Goal: Information Seeking & Learning: Understand process/instructions

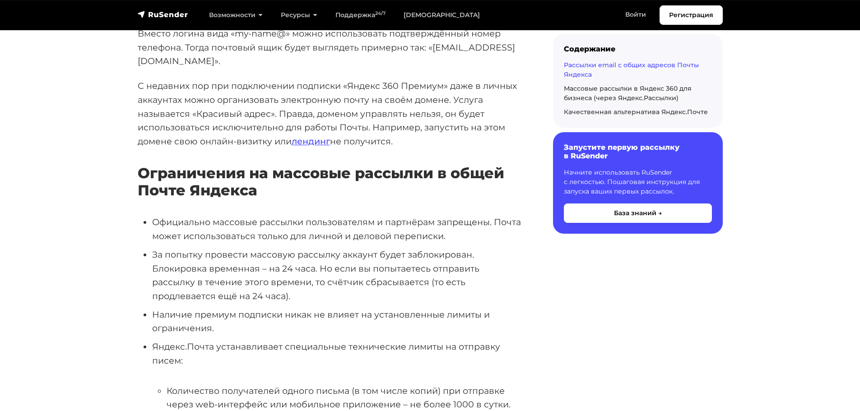
scroll to position [361, 0]
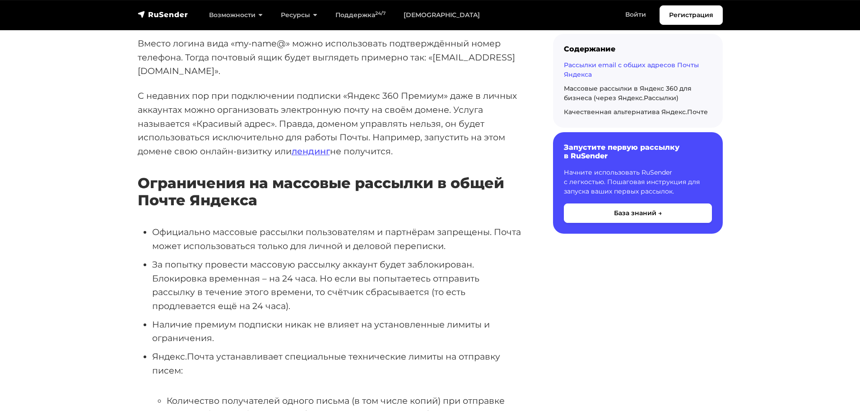
click at [391, 89] on p "С недавних пор при подключении подписки «Яндекс 360 Премиум» даже в личных акка…" at bounding box center [331, 124] width 386 height 70
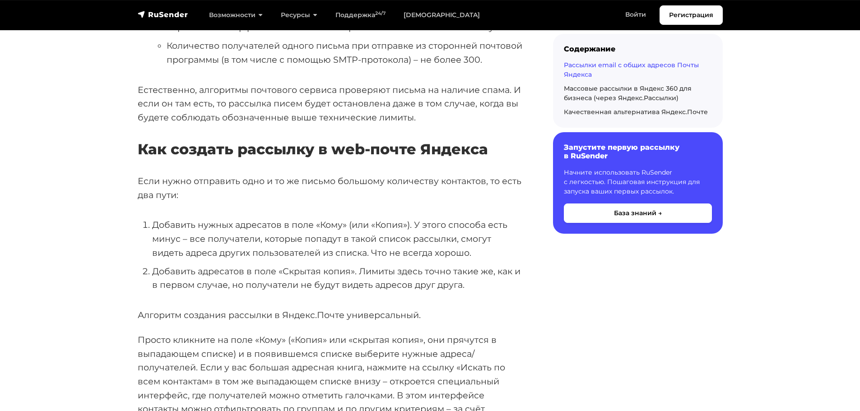
scroll to position [767, 0]
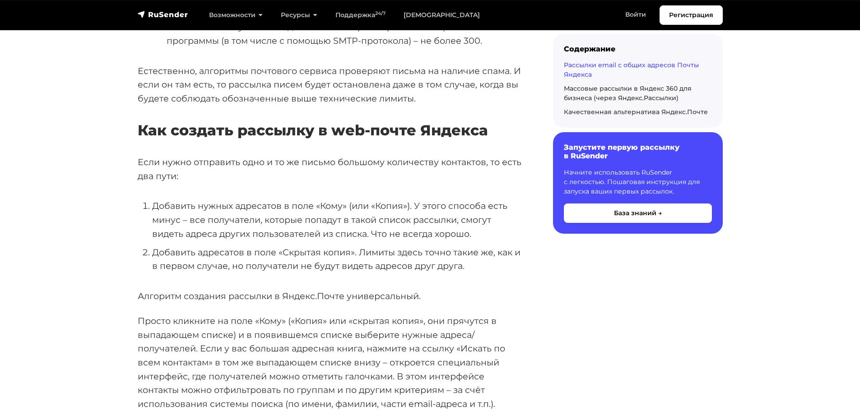
click at [309, 199] on li "Добавить нужных адресатов в поле «Кому» (или «Копия»). У этого способа есть мин…" at bounding box center [338, 220] width 372 height 42
click at [457, 246] on li "Добавить адресатов в поле «Скрытая копия». Лимиты здесь точно такие же, как и в…" at bounding box center [338, 260] width 372 height 28
drag, startPoint x: 138, startPoint y: 271, endPoint x: 426, endPoint y: 268, distance: 288.4
click at [426, 289] on p "Алгоритм создания рассылки в Яндекс.Почте универсальный." at bounding box center [331, 296] width 386 height 14
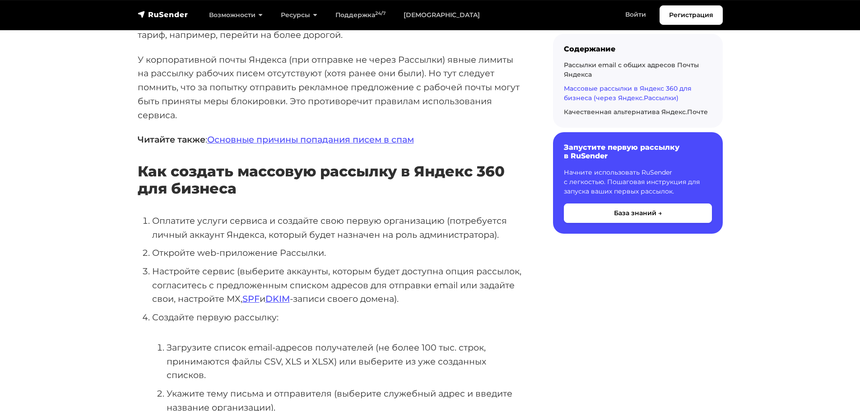
scroll to position [2527, 0]
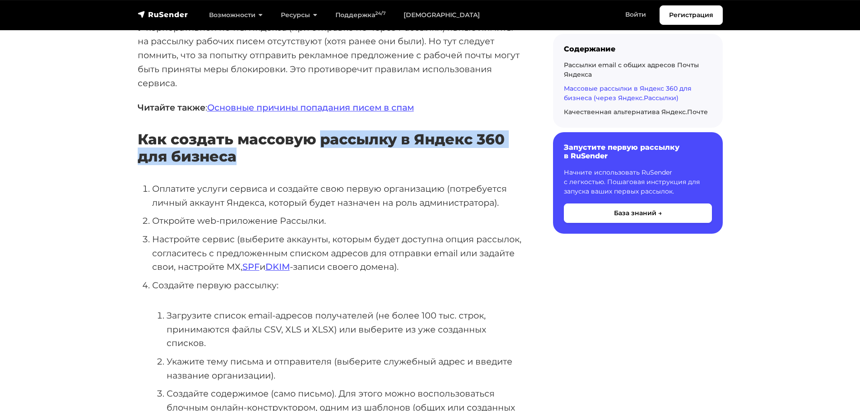
drag, startPoint x: 323, startPoint y: 98, endPoint x: 511, endPoint y: 111, distance: 188.2
click at [511, 131] on h3 "Как создать массовую рассылку в Яндекс 360 для бизнеса" at bounding box center [331, 148] width 386 height 35
copy h3 "рассылку в Яндекс 360 для бизнеса"
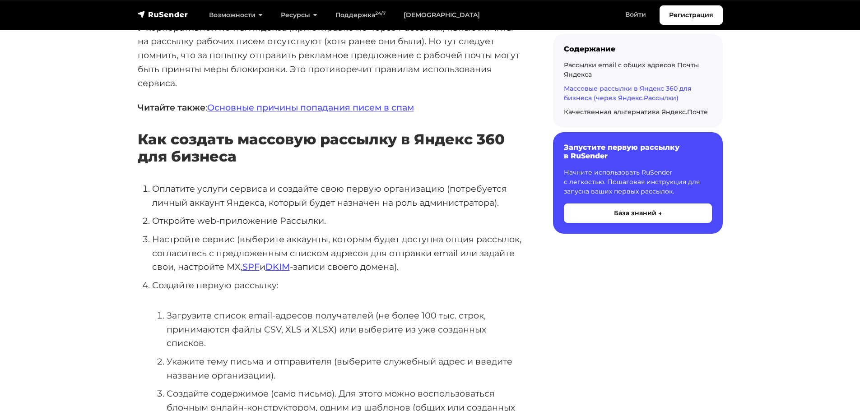
click at [361, 182] on li "Оплатите услуги сервиса и создайте свою первую организацию (потребуется личный …" at bounding box center [338, 196] width 372 height 28
